Goal: Information Seeking & Learning: Learn about a topic

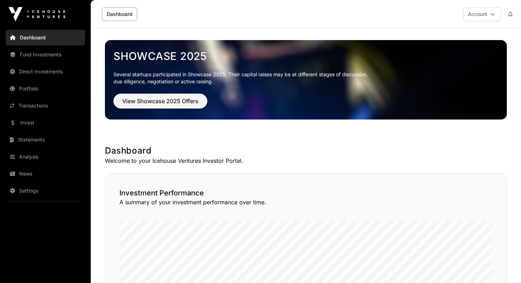
click at [157, 101] on span "View Showcase 2025 Offers" at bounding box center [160, 101] width 76 height 9
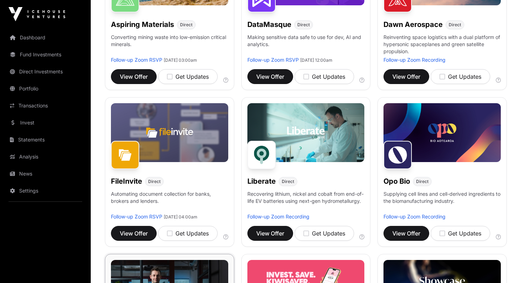
scroll to position [170, 0]
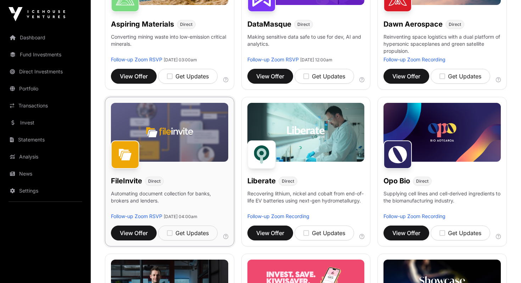
click at [125, 155] on img at bounding box center [125, 154] width 28 height 28
drag, startPoint x: 194, startPoint y: 143, endPoint x: 147, endPoint y: 184, distance: 61.7
click at [194, 143] on img at bounding box center [169, 132] width 117 height 58
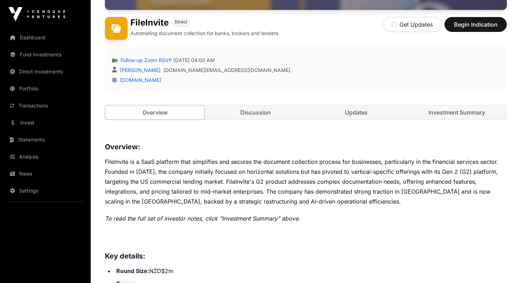
scroll to position [168, 0]
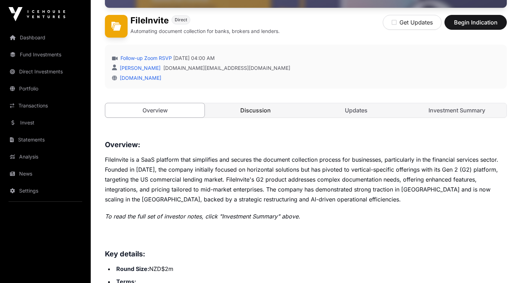
click at [239, 110] on link "Discussion" at bounding box center [255, 110] width 99 height 14
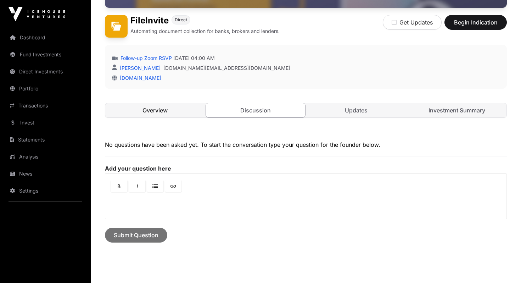
click at [158, 111] on link "Overview" at bounding box center [154, 110] width 99 height 14
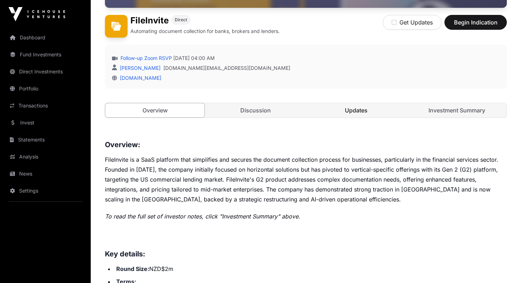
click at [349, 114] on link "Updates" at bounding box center [355, 110] width 99 height 14
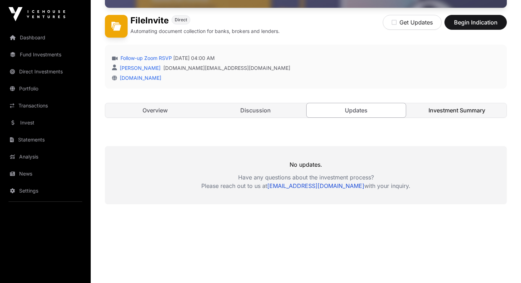
click at [456, 109] on link "Investment Summary" at bounding box center [456, 110] width 99 height 14
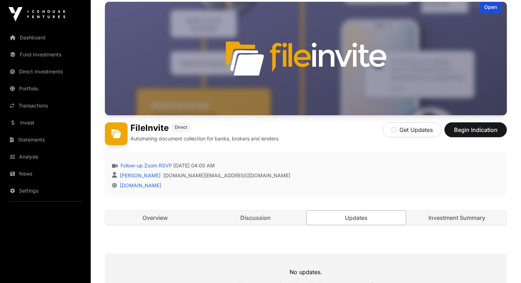
scroll to position [177, 0]
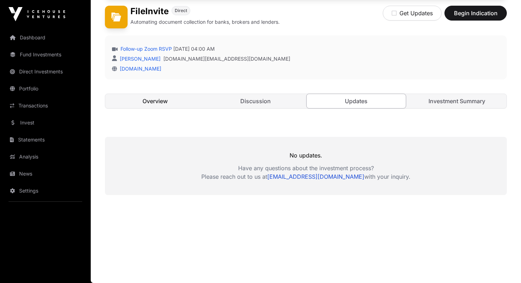
click at [166, 105] on link "Overview" at bounding box center [154, 101] width 99 height 14
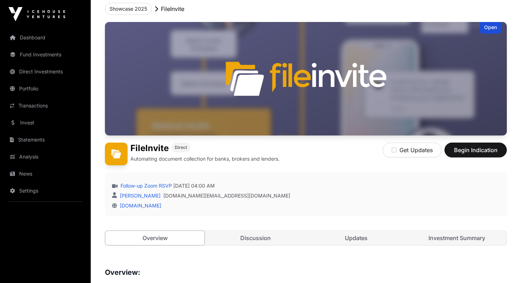
scroll to position [49, 0]
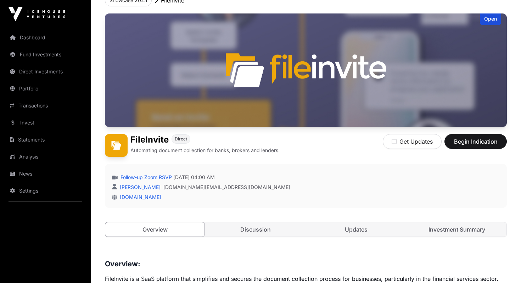
click at [384, 164] on div "Follow-up Zoom RSVP [DATE] 04:00 AM [PERSON_NAME] [DOMAIN_NAME][EMAIL_ADDRESS][…" at bounding box center [306, 186] width 402 height 44
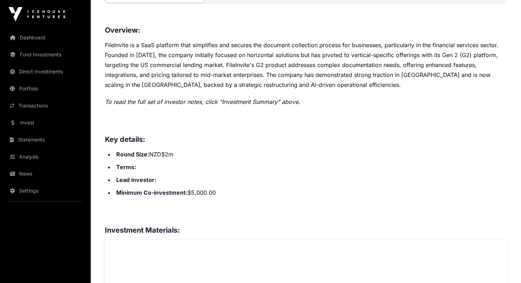
scroll to position [0, 0]
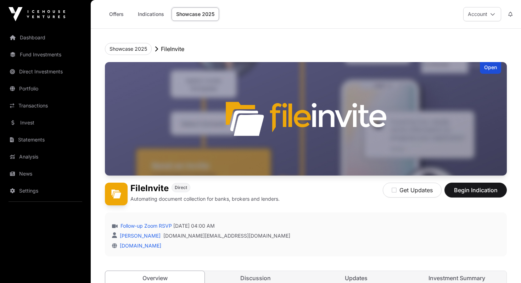
scroll to position [177, 0]
click at [119, 13] on link "Offers" at bounding box center [116, 13] width 28 height 13
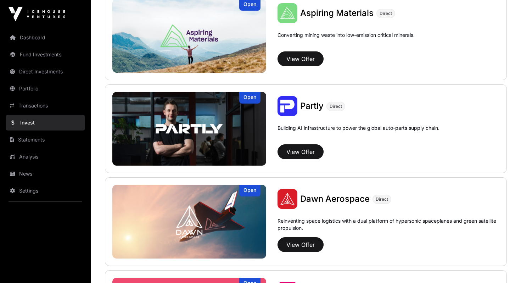
scroll to position [657, 0]
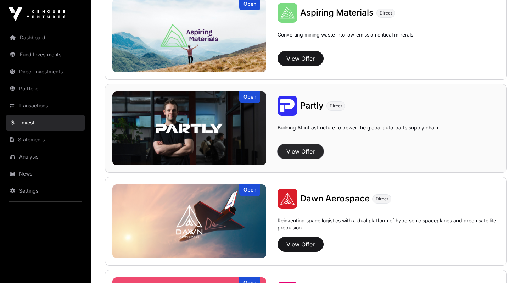
click at [292, 149] on button "View Offer" at bounding box center [300, 151] width 46 height 15
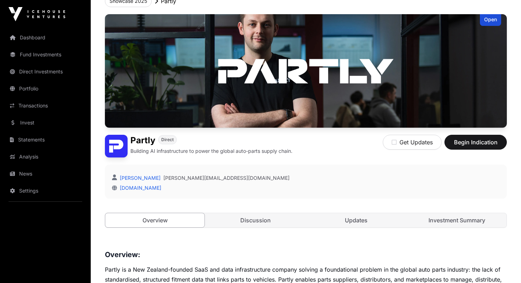
scroll to position [218, 0]
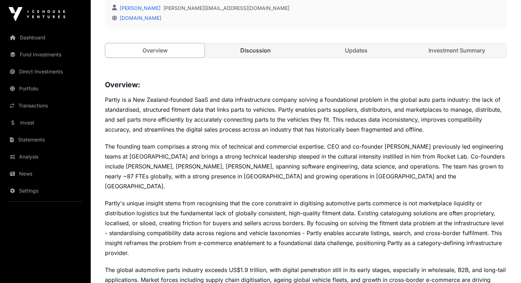
click at [275, 52] on link "Discussion" at bounding box center [255, 50] width 99 height 14
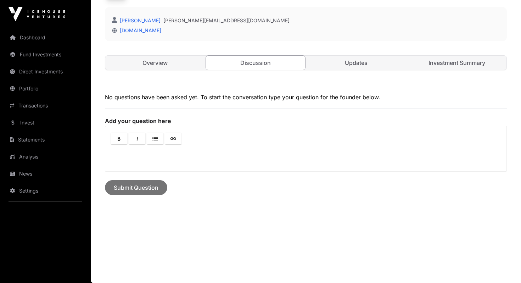
scroll to position [205, 0]
click at [363, 62] on link "Updates" at bounding box center [355, 63] width 99 height 14
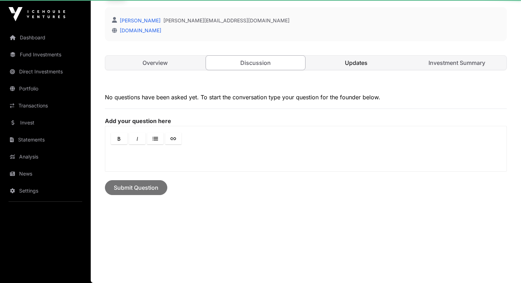
scroll to position [167, 0]
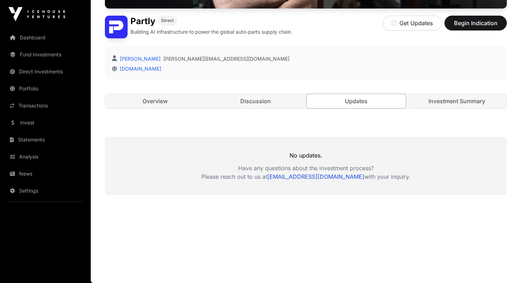
click at [470, 91] on div "Open Partly Direct Building AI infrastructure to power the global auto-parts su…" at bounding box center [306, 8] width 402 height 227
click at [465, 97] on link "Investment Summary" at bounding box center [456, 101] width 99 height 14
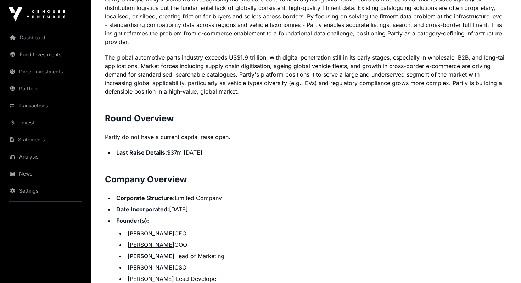
scroll to position [582, 0]
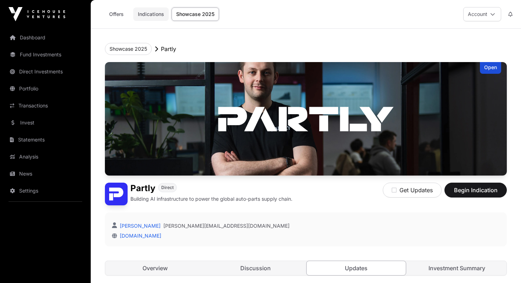
click at [152, 15] on link "Indications" at bounding box center [150, 13] width 35 height 13
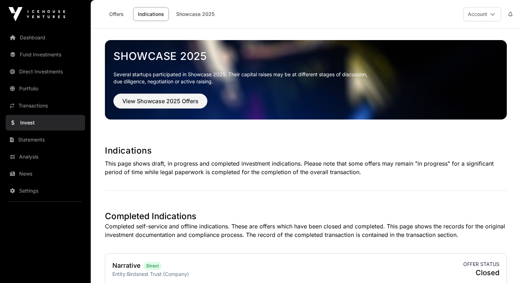
click at [112, 14] on link "Offers" at bounding box center [116, 13] width 28 height 13
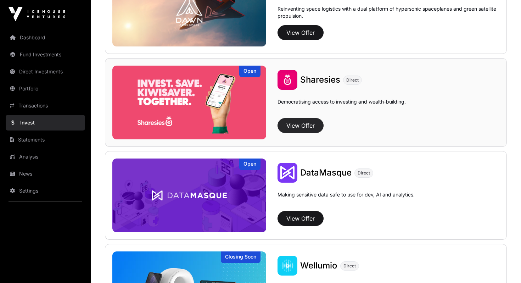
scroll to position [913, 0]
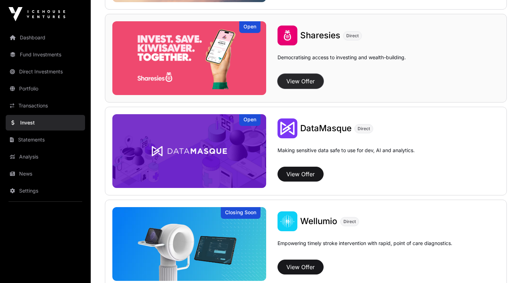
click at [298, 80] on button "View Offer" at bounding box center [300, 81] width 46 height 15
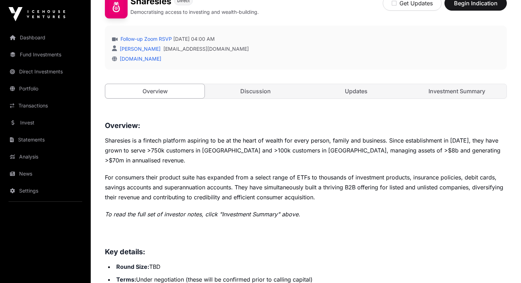
scroll to position [116, 0]
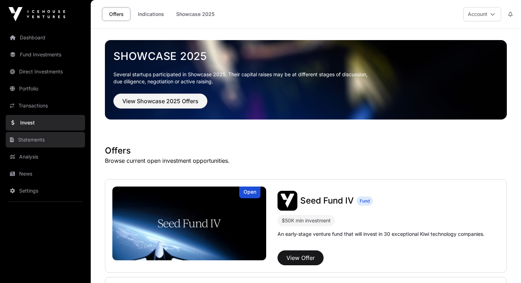
click at [30, 139] on link "Statements" at bounding box center [45, 140] width 79 height 16
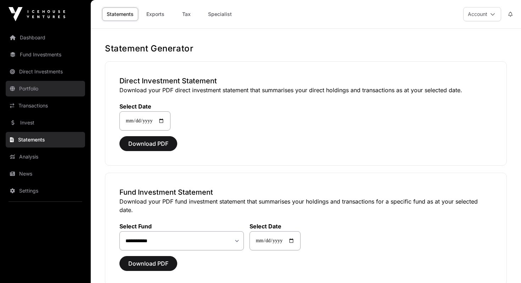
click at [28, 87] on link "Portfolio" at bounding box center [45, 89] width 79 height 16
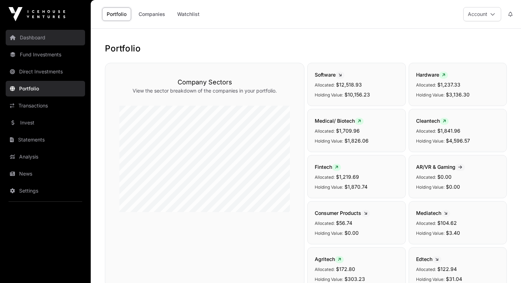
click at [44, 41] on link "Dashboard" at bounding box center [45, 38] width 79 height 16
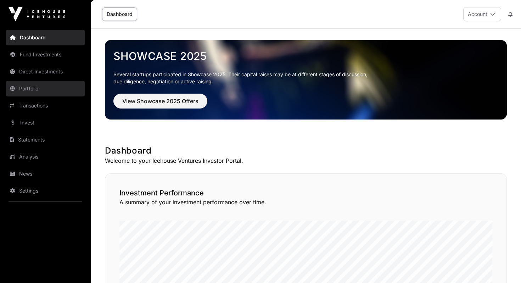
click at [38, 91] on link "Portfolio" at bounding box center [45, 89] width 79 height 16
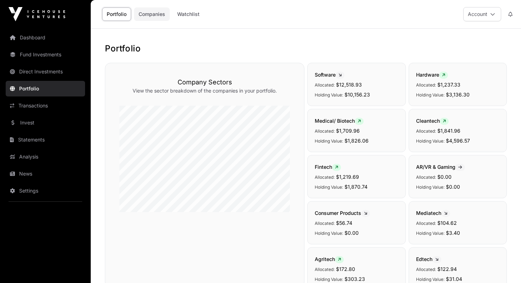
click at [146, 16] on link "Companies" at bounding box center [152, 13] width 36 height 13
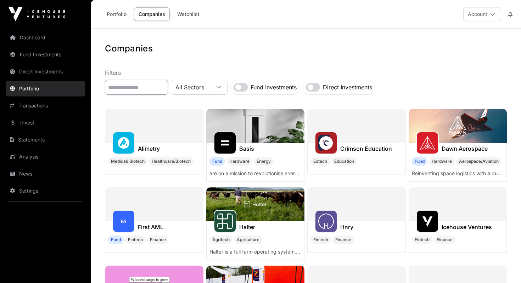
click at [159, 90] on input "text" at bounding box center [136, 87] width 63 height 15
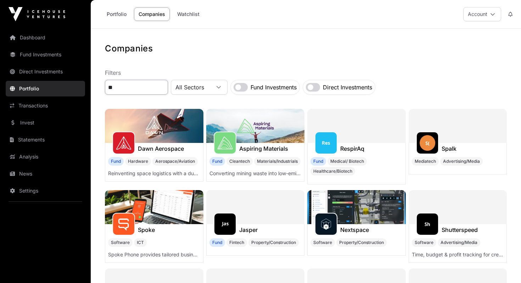
type input "**"
click at [451, 139] on div at bounding box center [457, 126] width 98 height 34
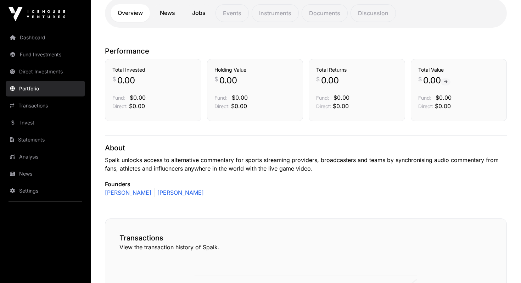
scroll to position [102, 0]
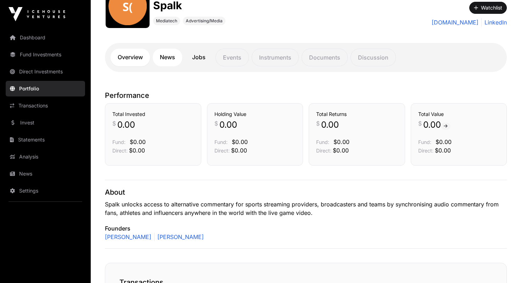
click at [165, 59] on link "News" at bounding box center [167, 58] width 29 height 18
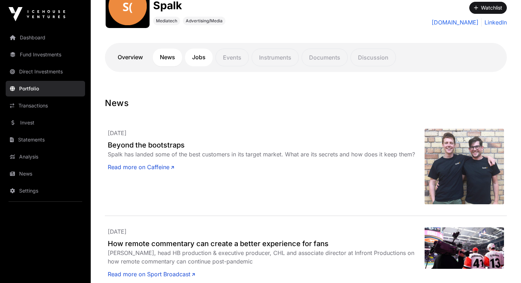
click at [198, 58] on link "Jobs" at bounding box center [199, 58] width 28 height 18
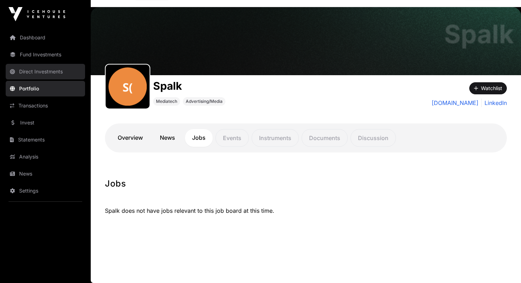
click at [30, 74] on link "Direct Investments" at bounding box center [45, 72] width 79 height 16
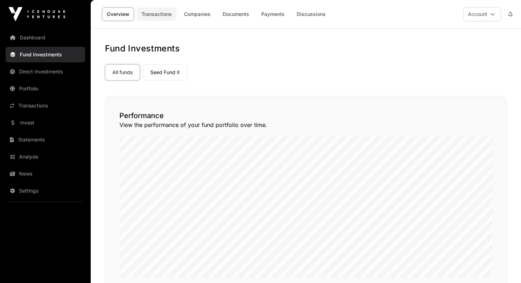
click at [153, 16] on link "Transactions" at bounding box center [157, 13] width 40 height 13
click at [199, 15] on link "Companies" at bounding box center [197, 13] width 36 height 13
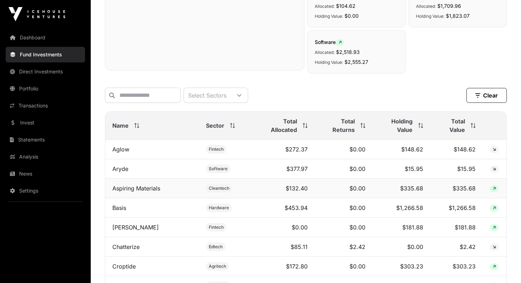
scroll to position [252, 0]
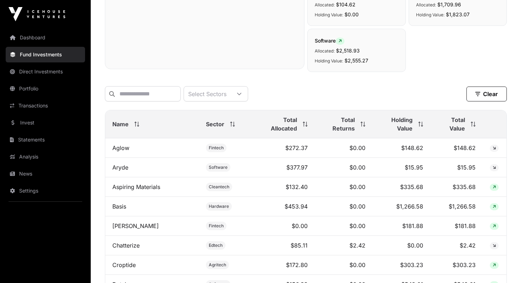
click at [206, 124] on span "Sector" at bounding box center [215, 124] width 18 height 9
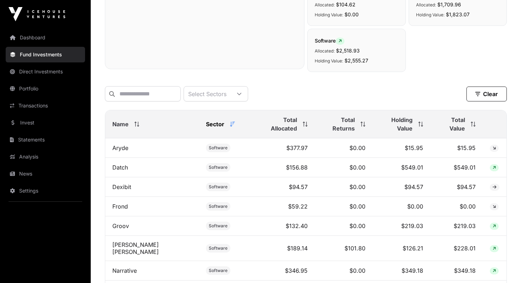
click at [206, 124] on span "Sector" at bounding box center [215, 124] width 18 height 9
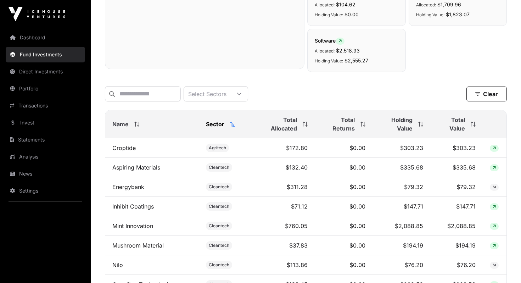
click at [206, 124] on span "Sector" at bounding box center [215, 124] width 18 height 9
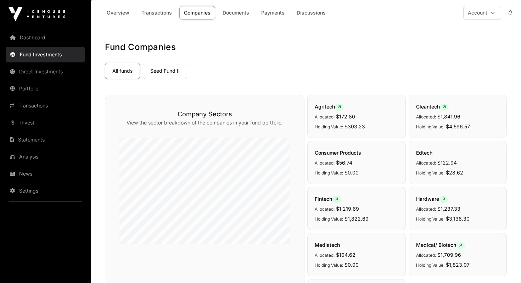
scroll to position [0, 0]
